Goal: Task Accomplishment & Management: Complete application form

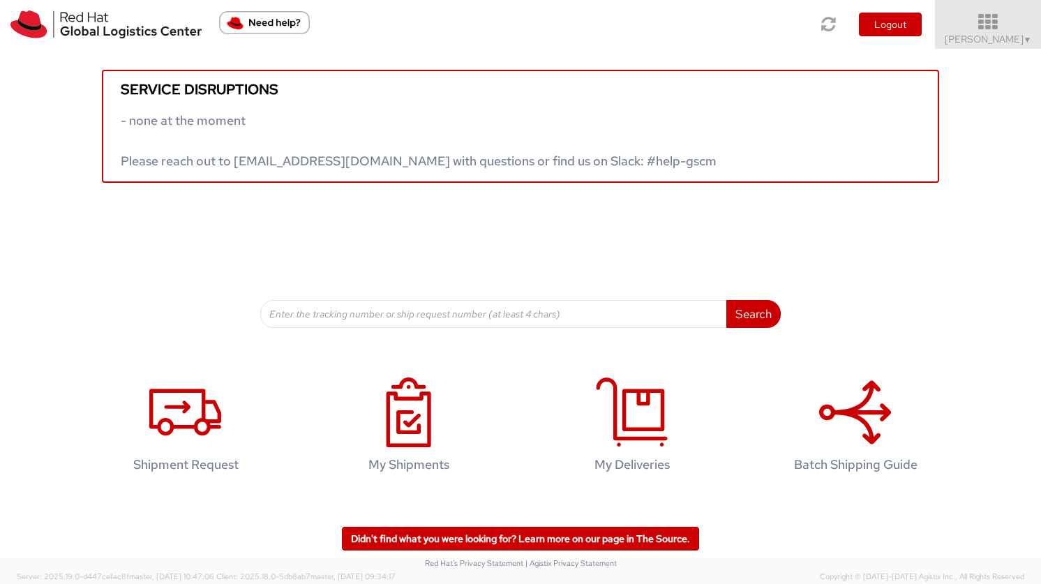
click at [985, 38] on span "kelley Glynn-Paulsen ▼" at bounding box center [987, 39] width 87 height 13
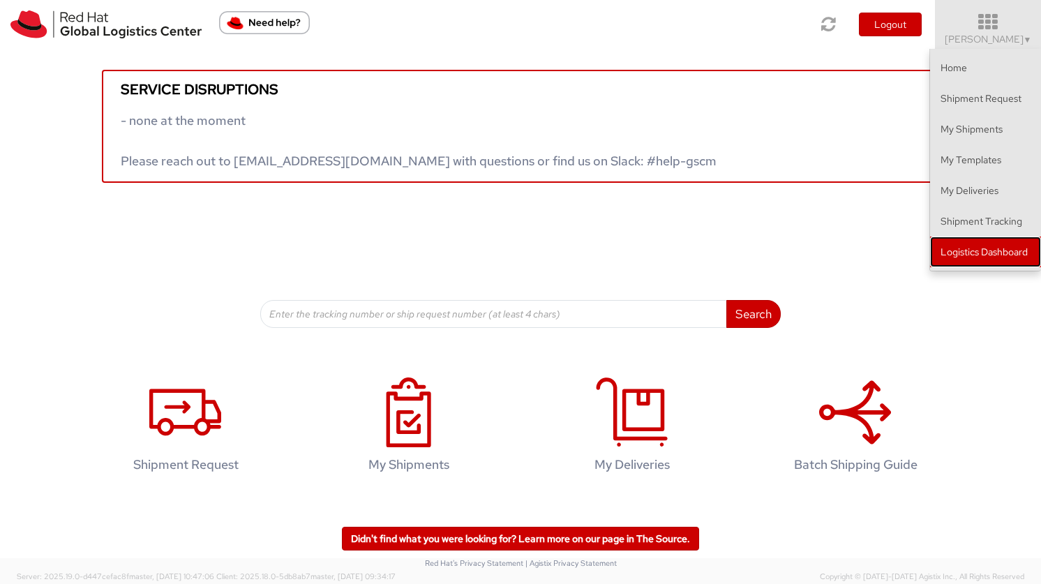
click at [968, 252] on link "Logistics Dashboard" at bounding box center [985, 251] width 111 height 31
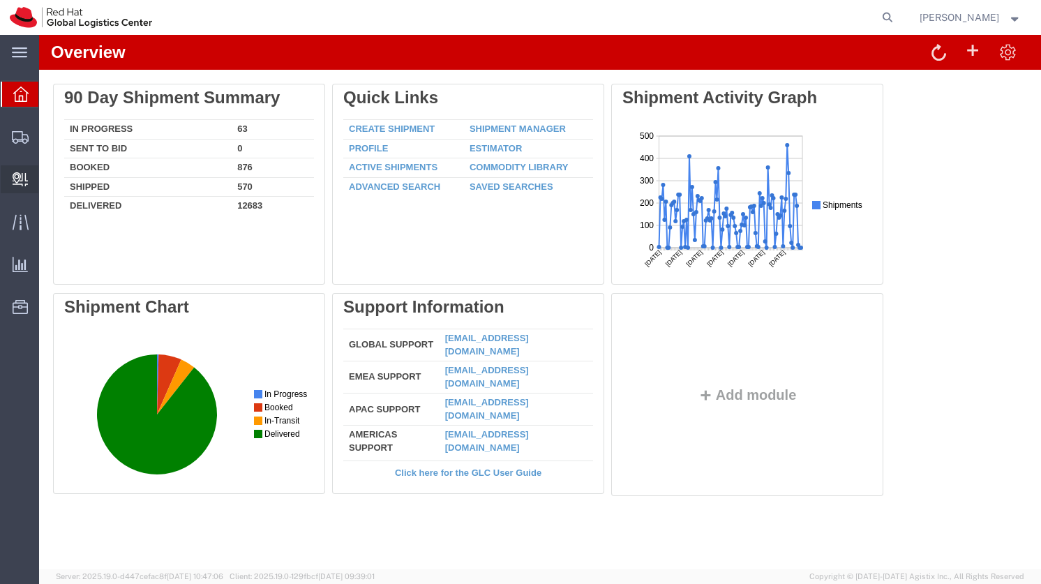
click at [0, 0] on span "Create Delivery" at bounding box center [0, 0] width 0 height 0
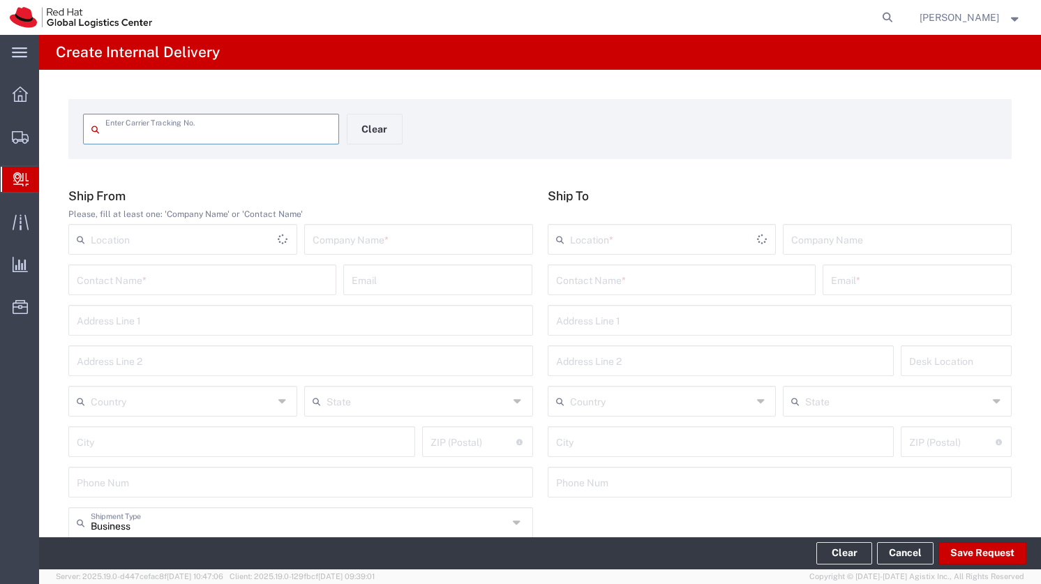
click at [151, 135] on input "text" at bounding box center [217, 128] width 225 height 24
type input "884307190400"
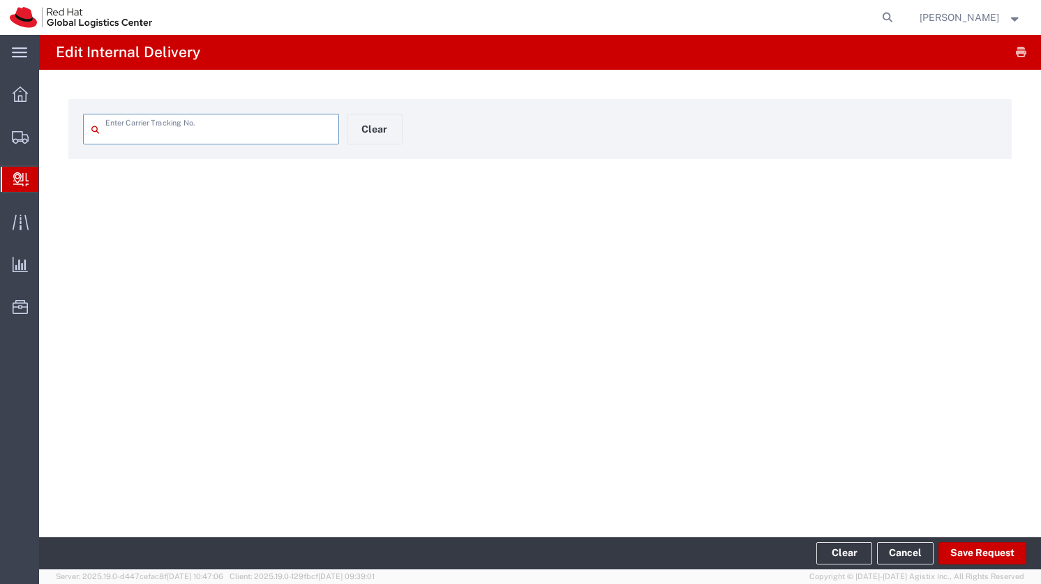
type input "884307190400"
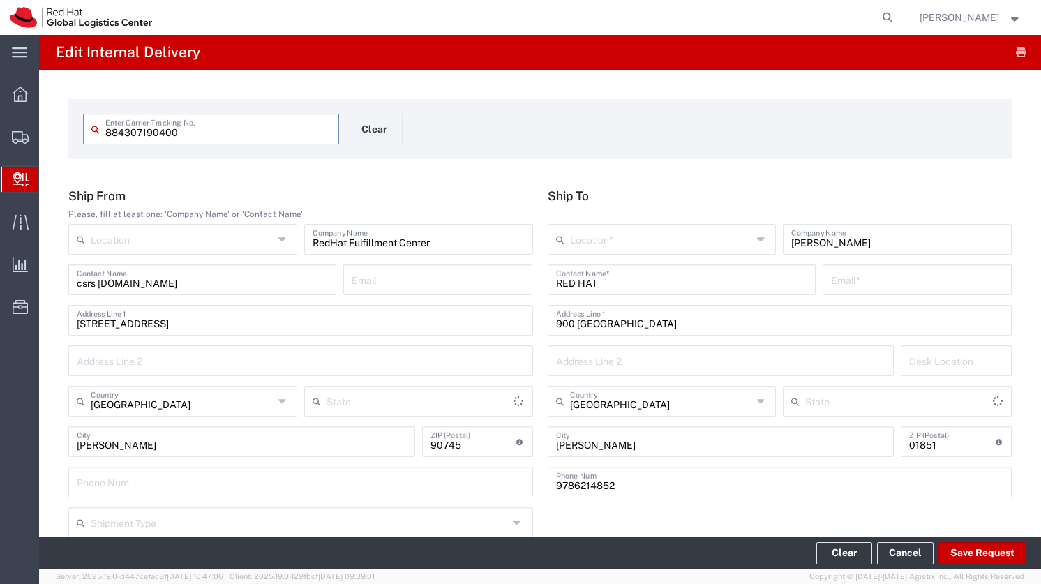
type input "Your Packaging"
type input "[US_STATE]"
type input "Home Delivery"
type input "[US_STATE]"
drag, startPoint x: 609, startPoint y: 282, endPoint x: 548, endPoint y: 282, distance: 61.4
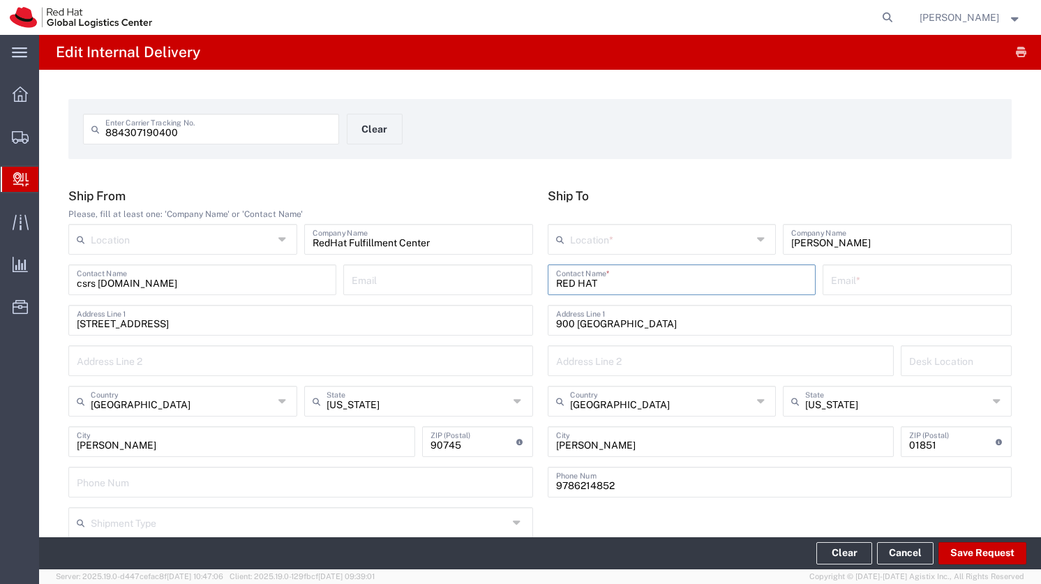
click at [548, 282] on div "RED HAT Contact Name *" at bounding box center [682, 279] width 268 height 31
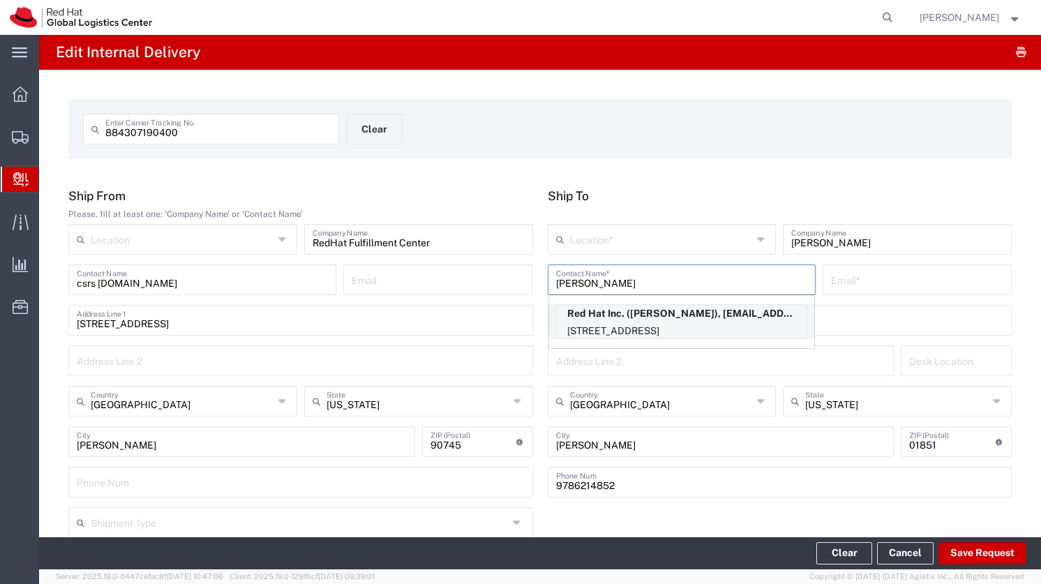
type input "[PERSON_NAME]"
click at [599, 315] on p "Red Hat Inc. ([PERSON_NAME]), [EMAIL_ADDRESS][DOMAIN_NAME]" at bounding box center [682, 313] width 250 height 17
type input "[PERSON_NAME][GEOGRAPHIC_DATA]"
type input "Red Hat Inc."
type input "[PERSON_NAME]"
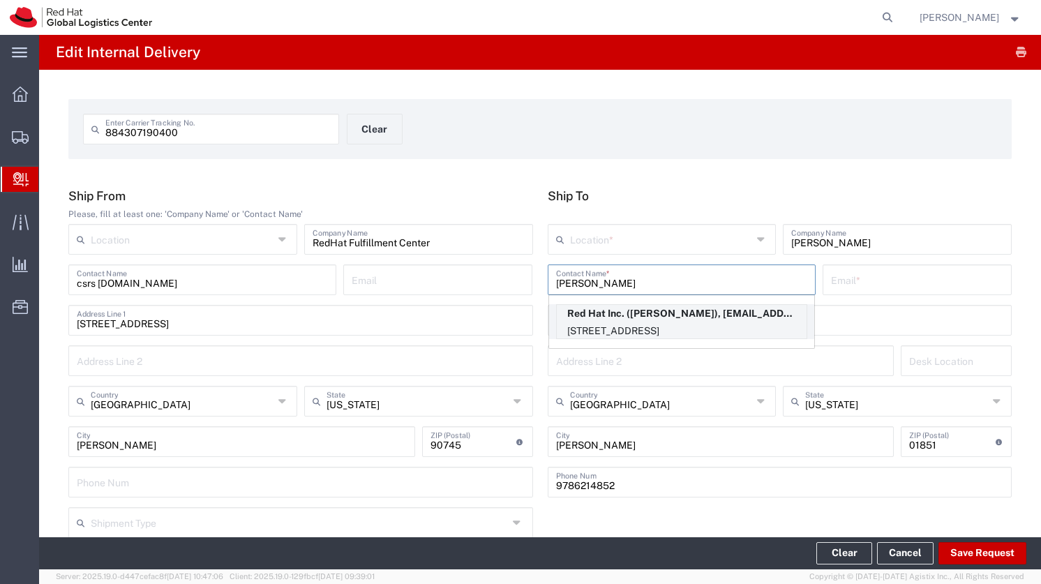
type input "[EMAIL_ADDRESS][DOMAIN_NAME]"
type input "[STREET_ADDRESS]"
type input "6S309"
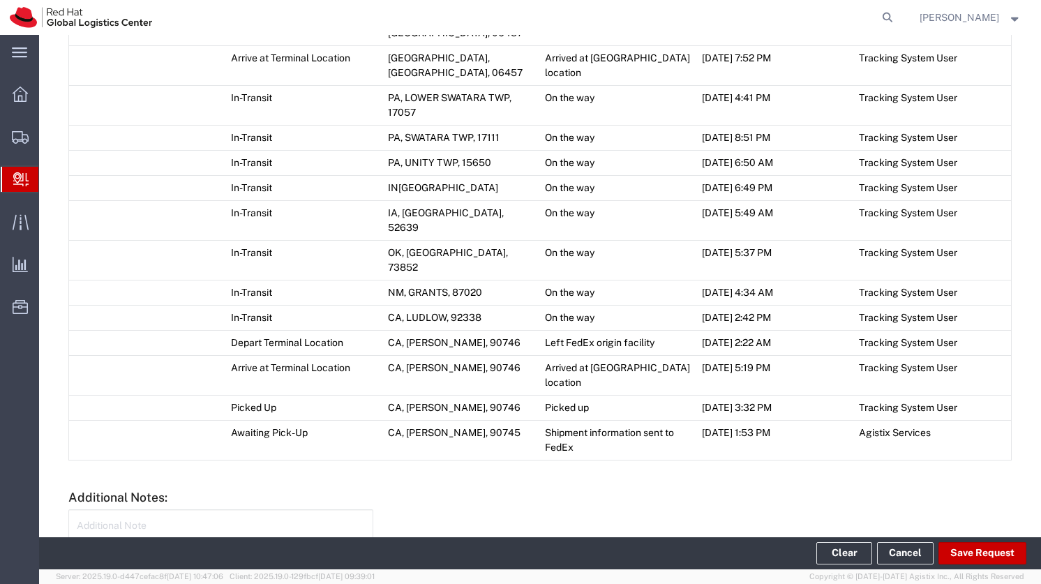
scroll to position [885, 0]
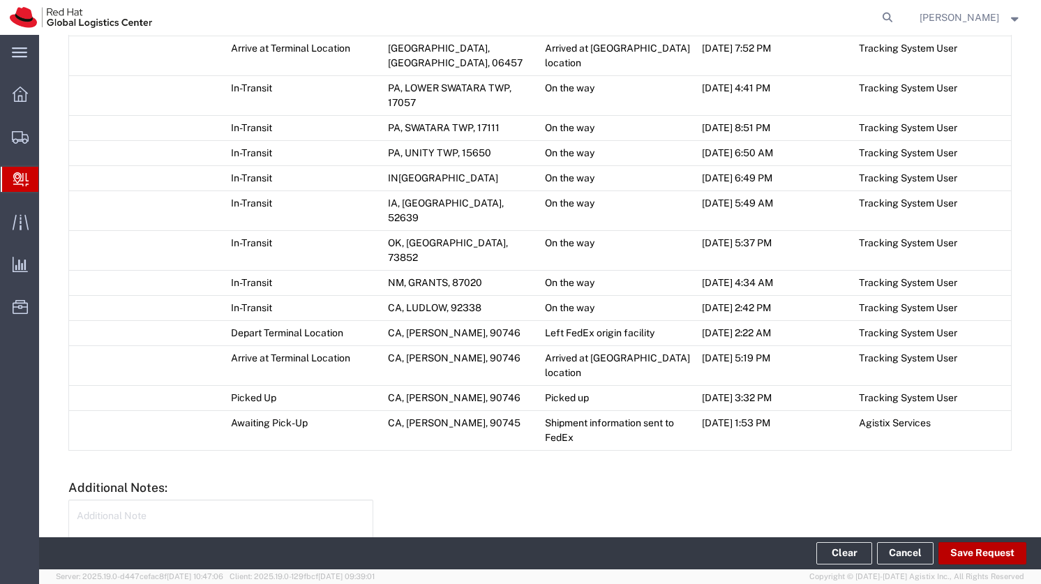
click at [971, 551] on button "Save Request" at bounding box center [982, 553] width 88 height 22
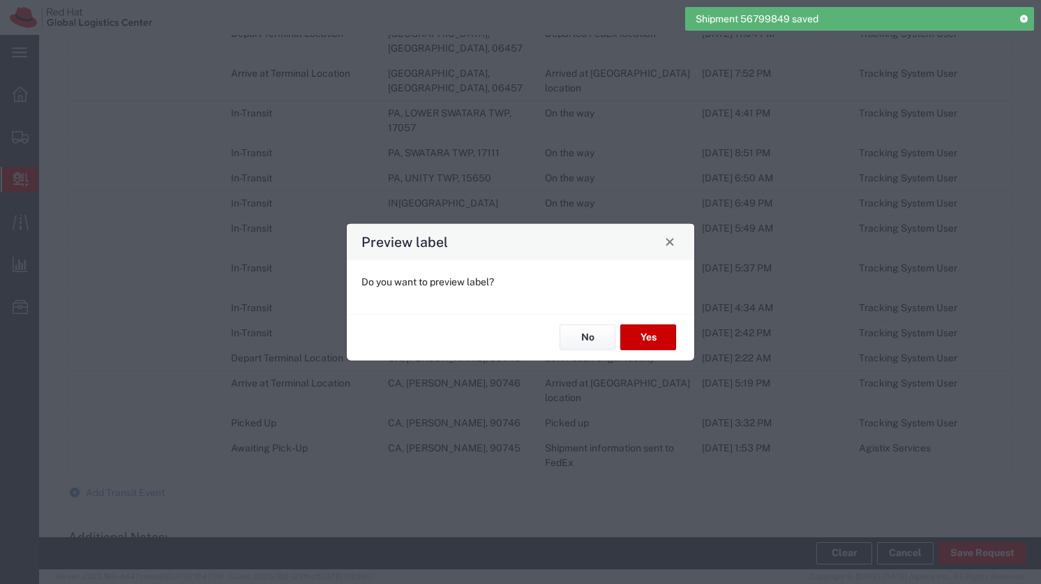
type input "Home Delivery"
click at [664, 327] on button "Yes" at bounding box center [648, 337] width 56 height 26
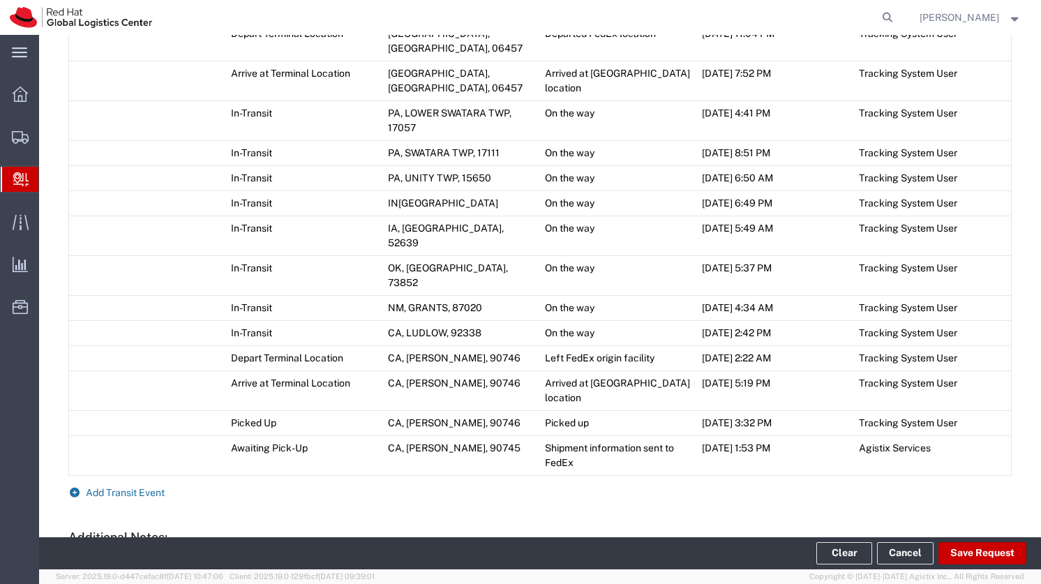
click at [155, 487] on span "Add Transit Event" at bounding box center [125, 492] width 79 height 11
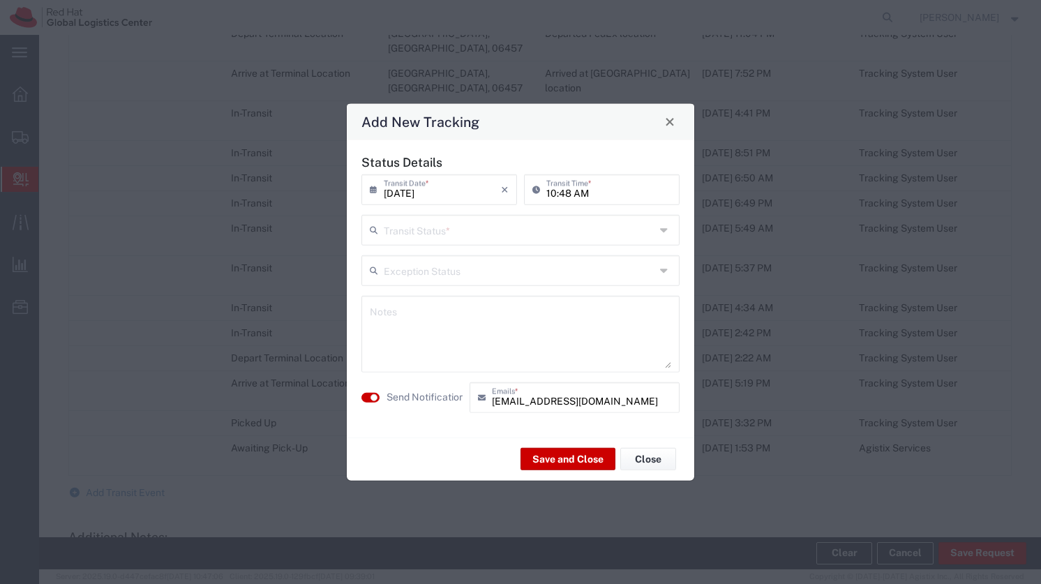
click at [421, 228] on input "text" at bounding box center [519, 228] width 271 height 24
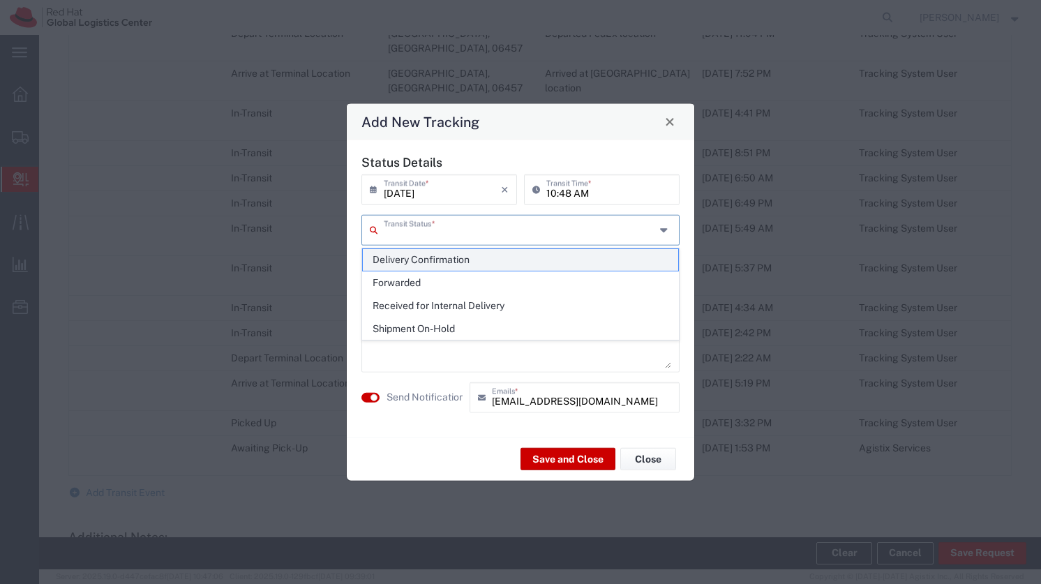
click at [428, 258] on span "Delivery Confirmation" at bounding box center [520, 260] width 315 height 22
type input "Delivery Confirmation"
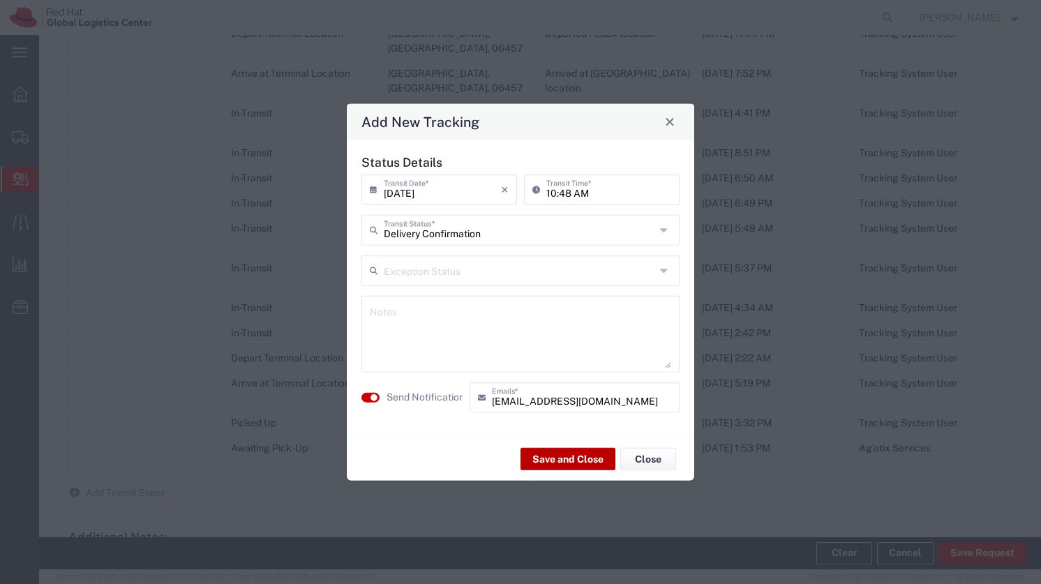
click at [547, 462] on button "Save and Close" at bounding box center [567, 459] width 95 height 22
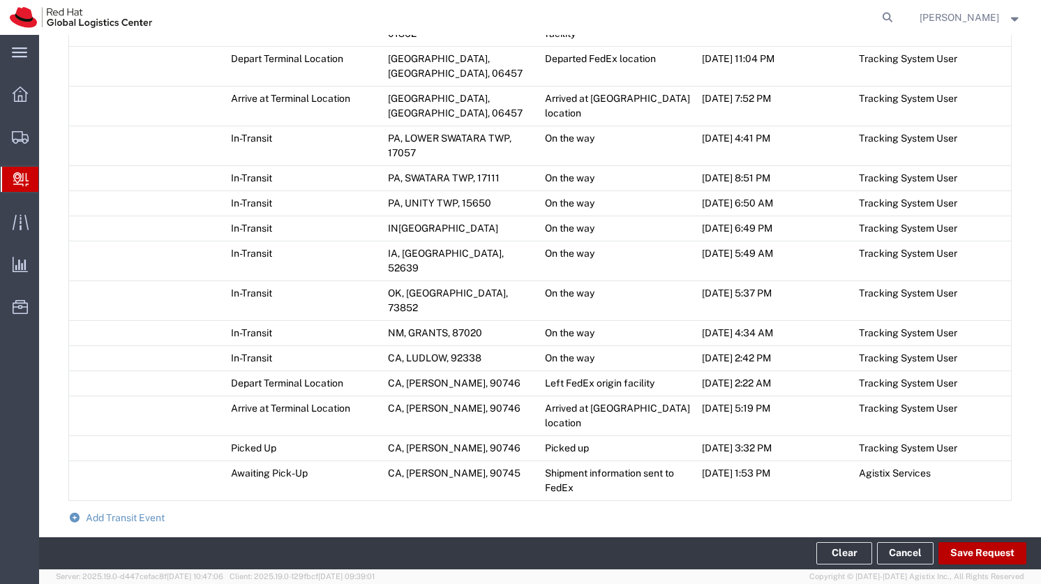
click at [967, 555] on button "Save Request" at bounding box center [982, 553] width 88 height 22
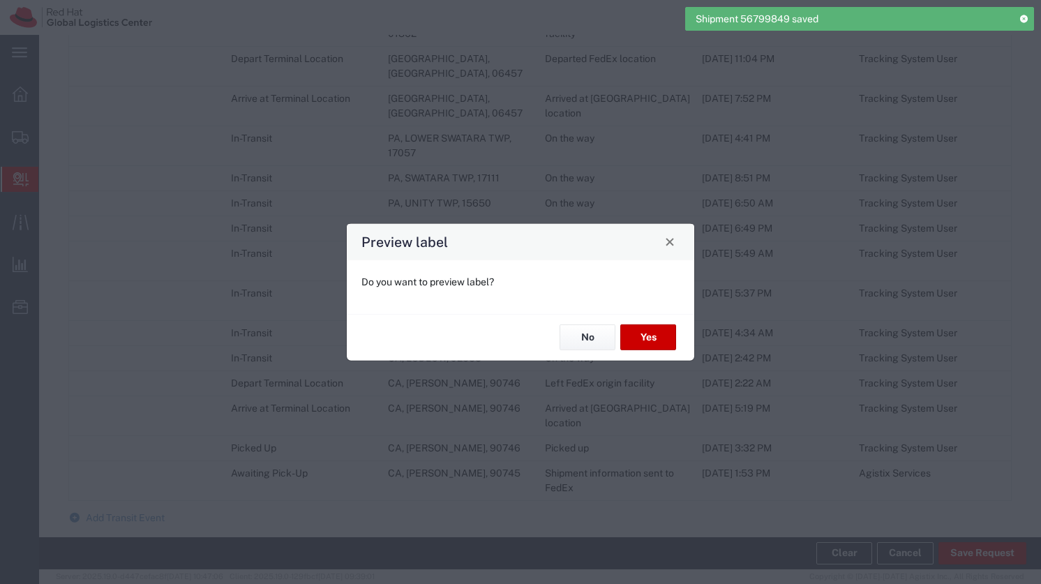
type input "Your Packaging"
type input "Home Delivery"
click at [672, 246] on button "Close" at bounding box center [670, 242] width 20 height 20
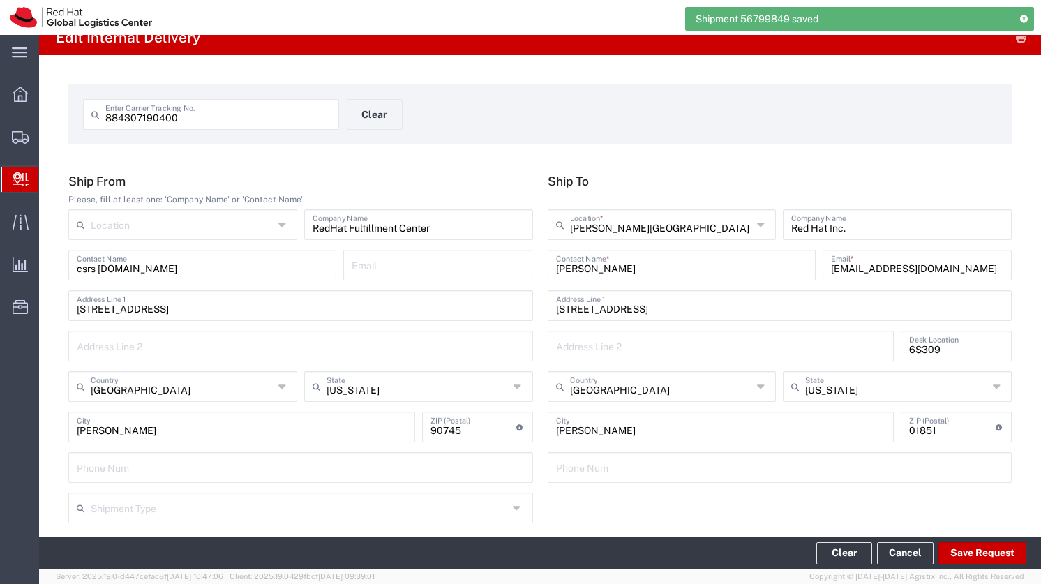
scroll to position [0, 0]
